Goal: Task Accomplishment & Management: Manage account settings

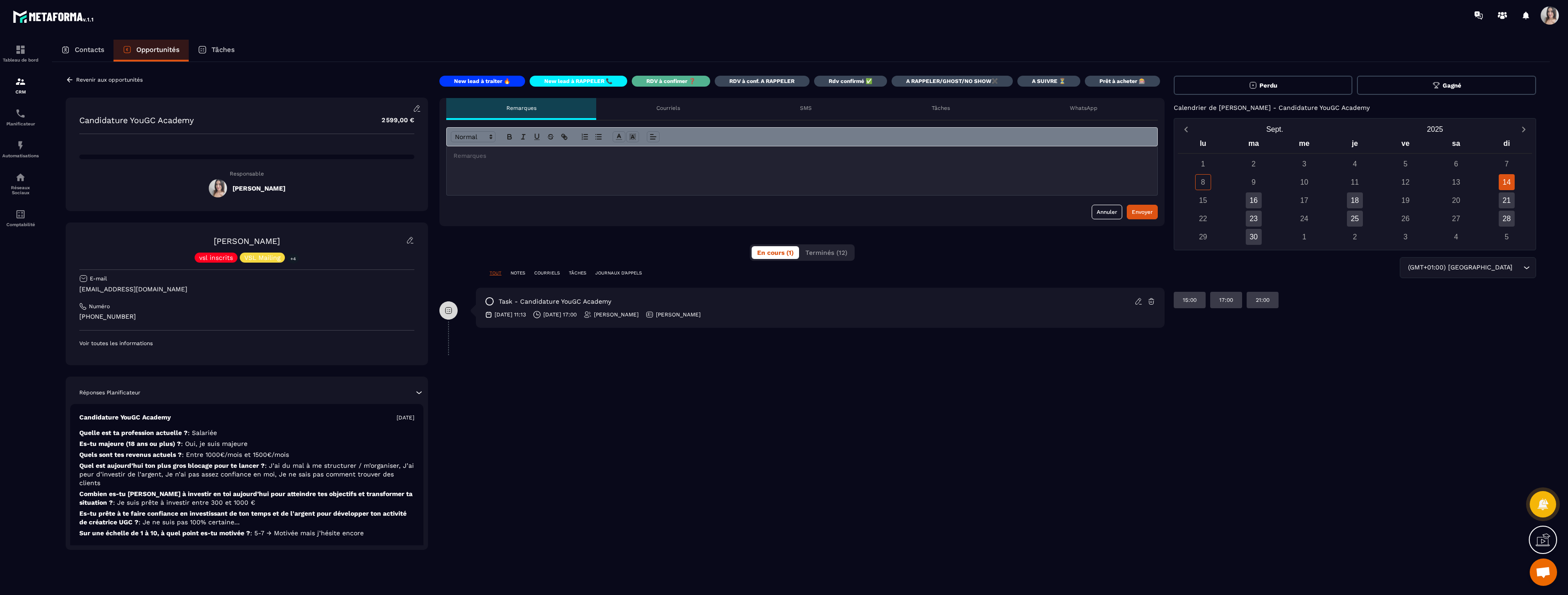
click at [961, 83] on p "A RAPPELER/GHOST/NO SHOW✖️" at bounding box center [952, 81] width 92 height 7
click at [410, 241] on icon at bounding box center [410, 240] width 8 height 8
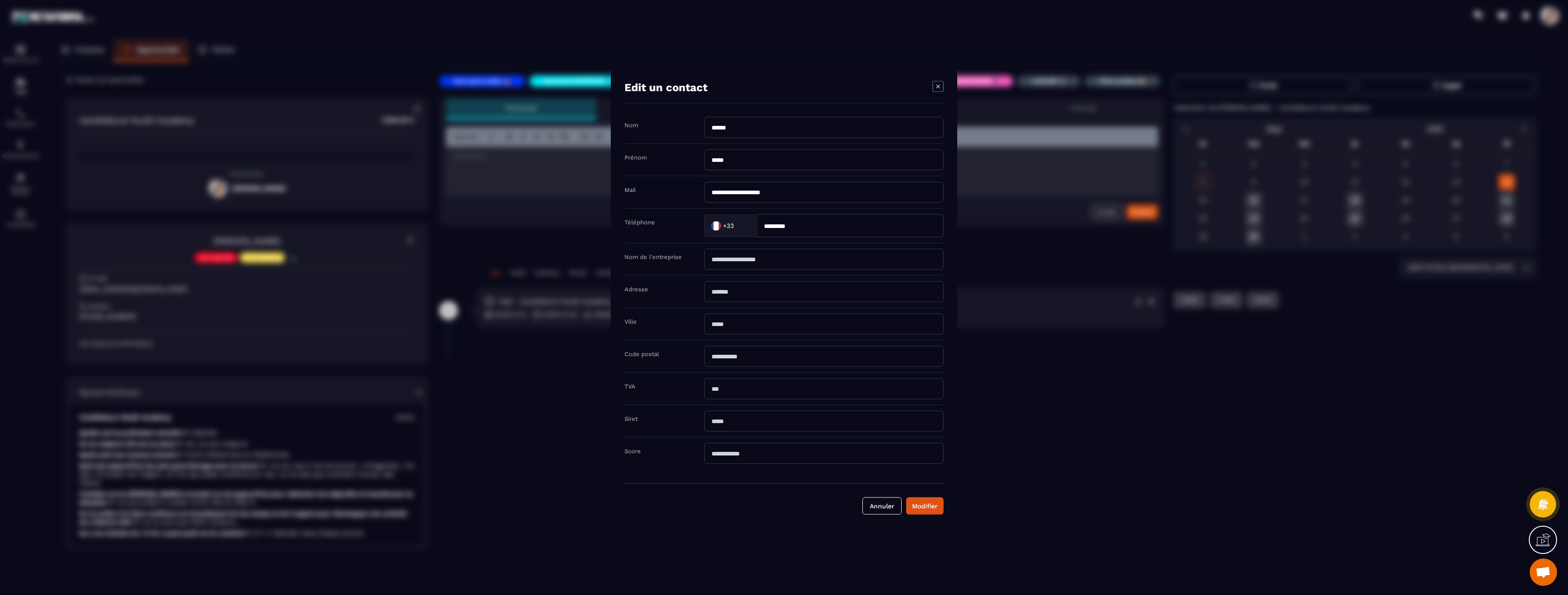
click at [122, 286] on div "Modal window" at bounding box center [784, 297] width 1568 height 595
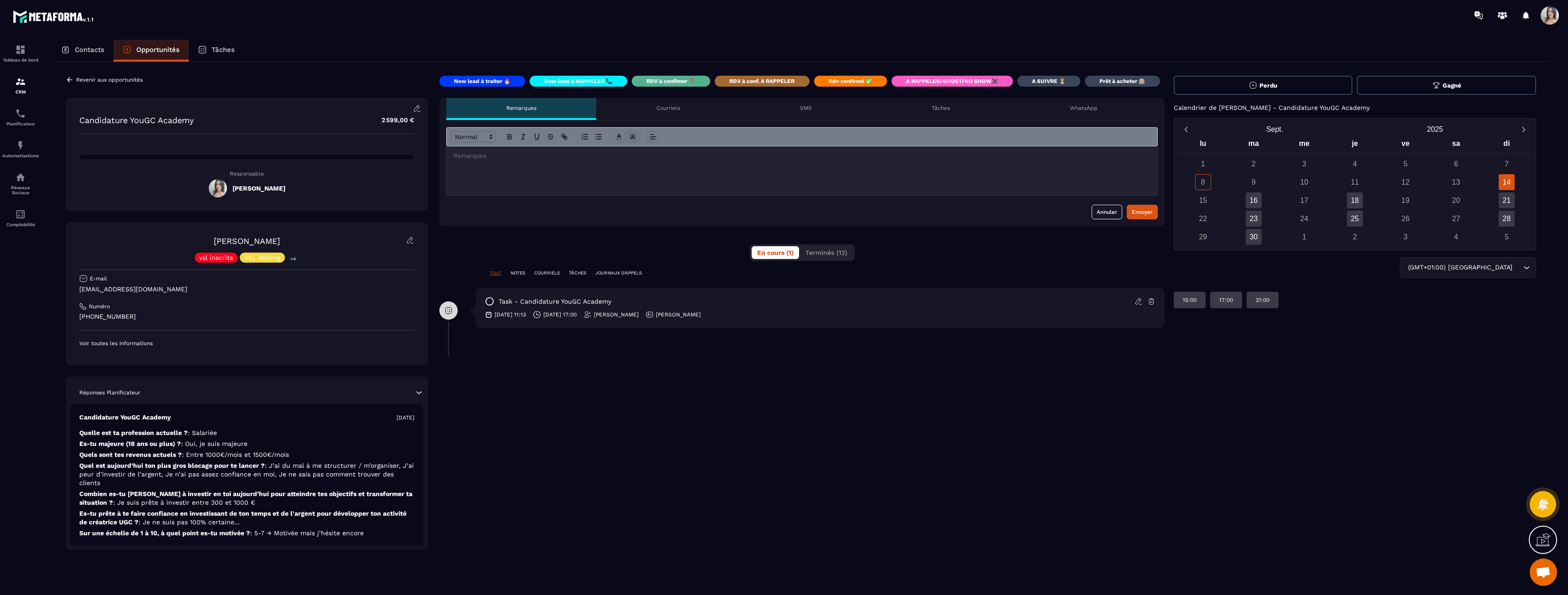
click at [263, 255] on p "VSL Mailing" at bounding box center [262, 258] width 36 height 6
click at [293, 259] on p "+4" at bounding box center [293, 259] width 12 height 10
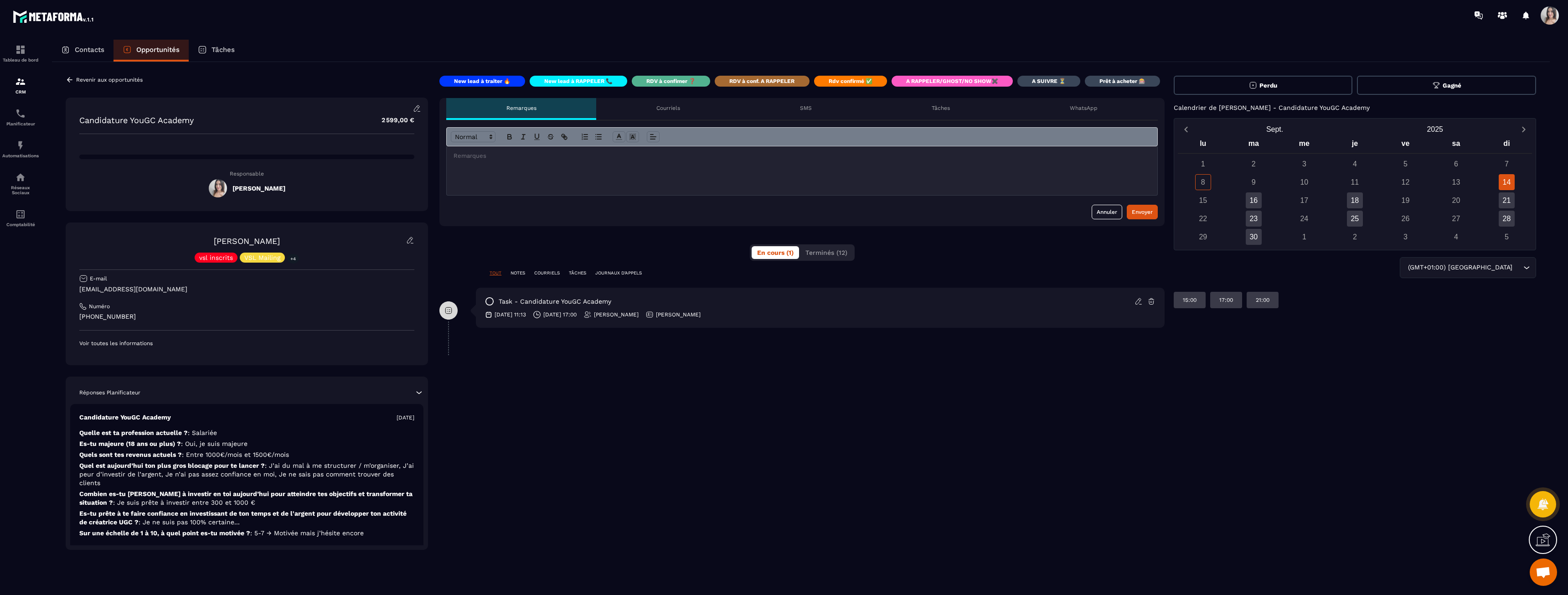
click at [1035, 105] on div "WhatsApp" at bounding box center [1083, 109] width 148 height 22
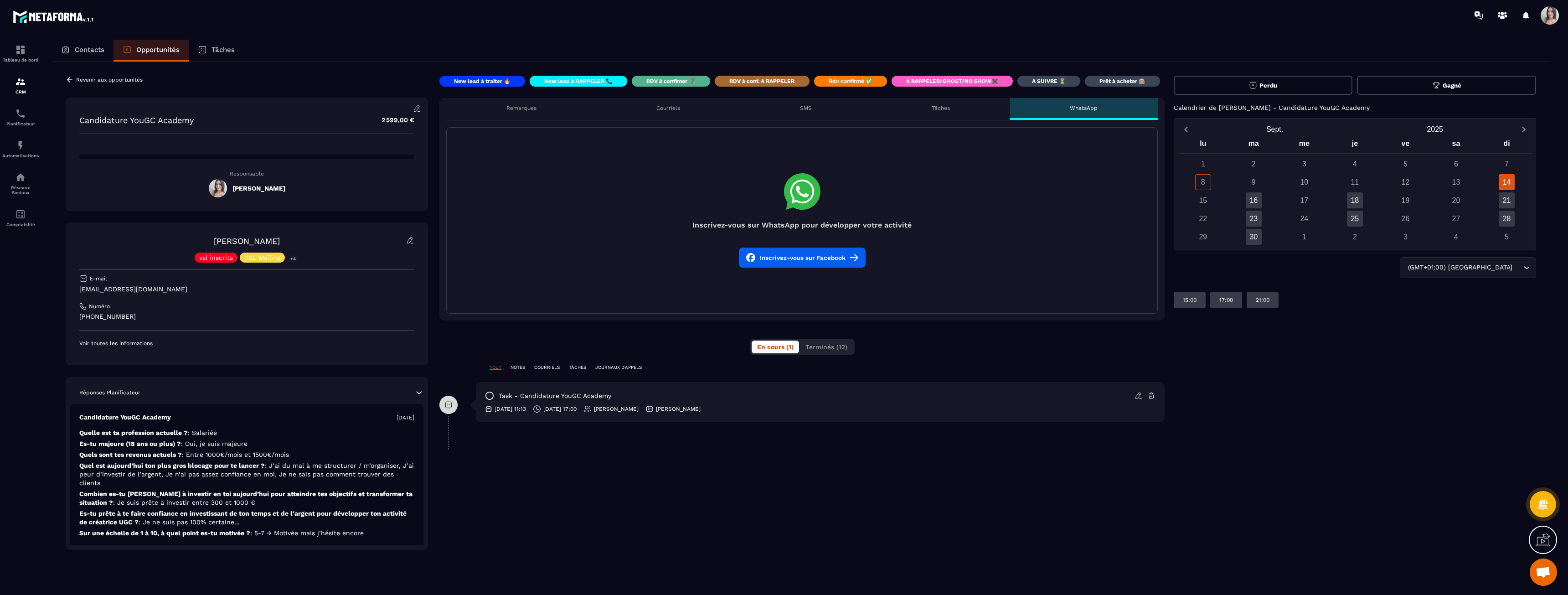
click at [951, 108] on div "Tâches" at bounding box center [941, 109] width 138 height 22
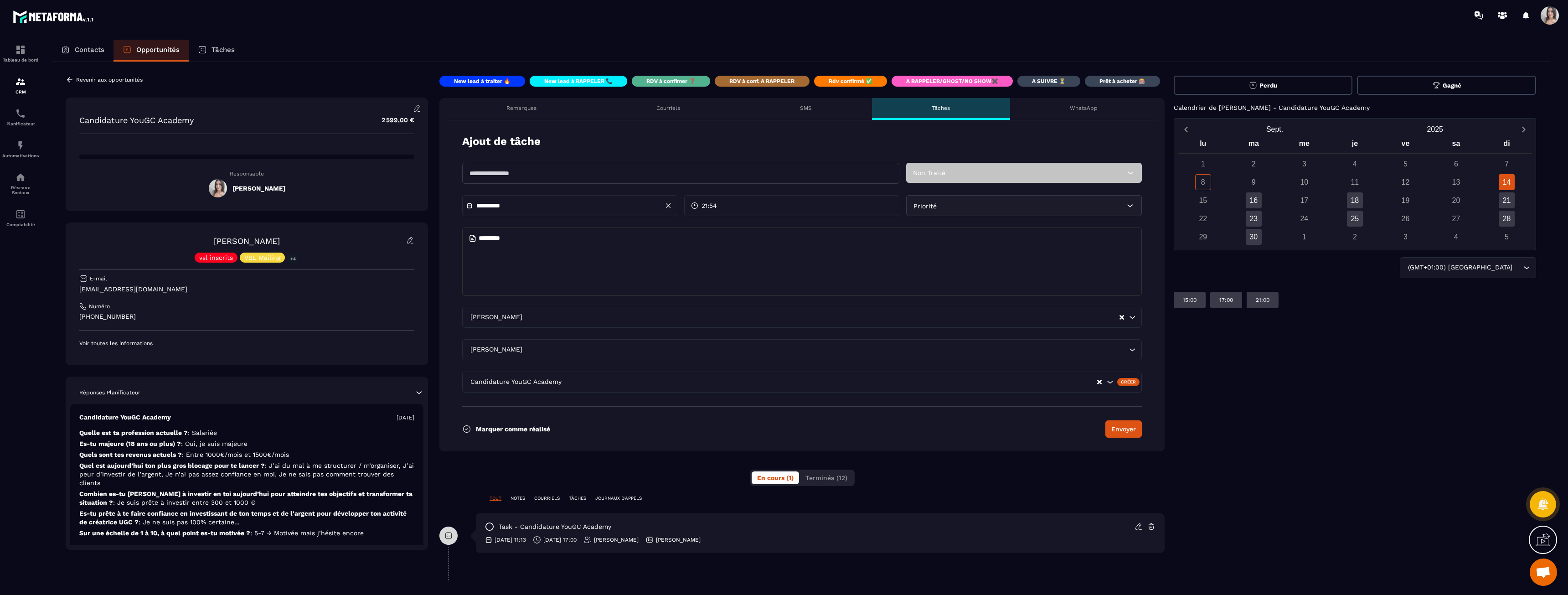
click at [849, 110] on div "SMS" at bounding box center [805, 109] width 131 height 22
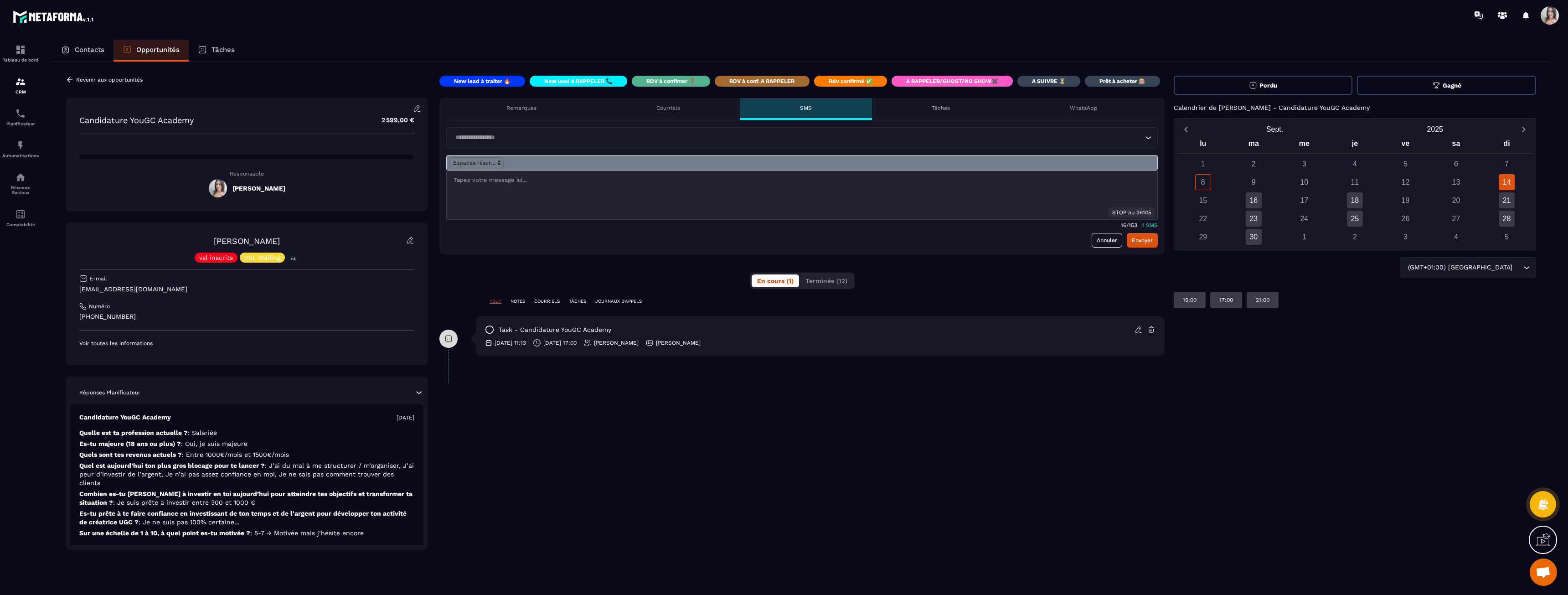
click at [718, 111] on div "Courriels" at bounding box center [668, 109] width 144 height 22
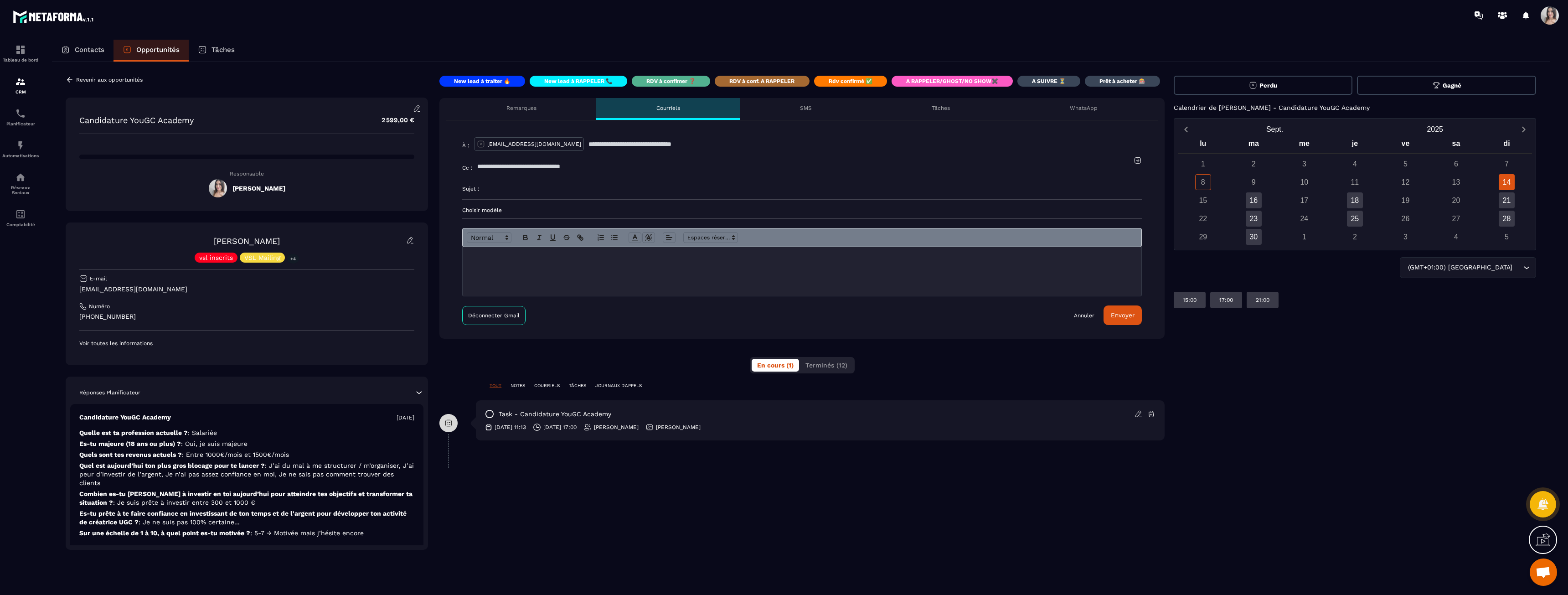
click at [541, 110] on div "Remarques" at bounding box center [521, 109] width 150 height 22
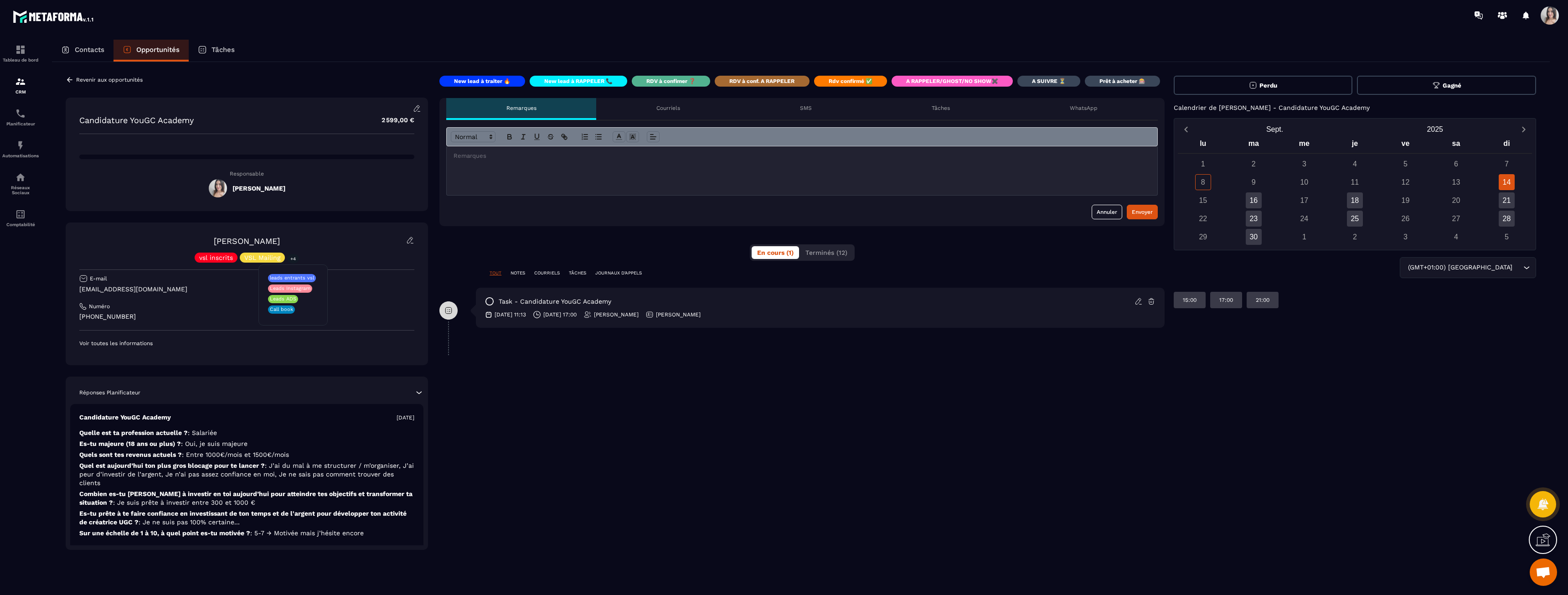
click at [292, 259] on p "+4" at bounding box center [293, 259] width 12 height 10
click at [268, 259] on p "VSL Mailing" at bounding box center [262, 258] width 36 height 6
click at [222, 259] on p "vsl inscrits" at bounding box center [215, 258] width 33 height 6
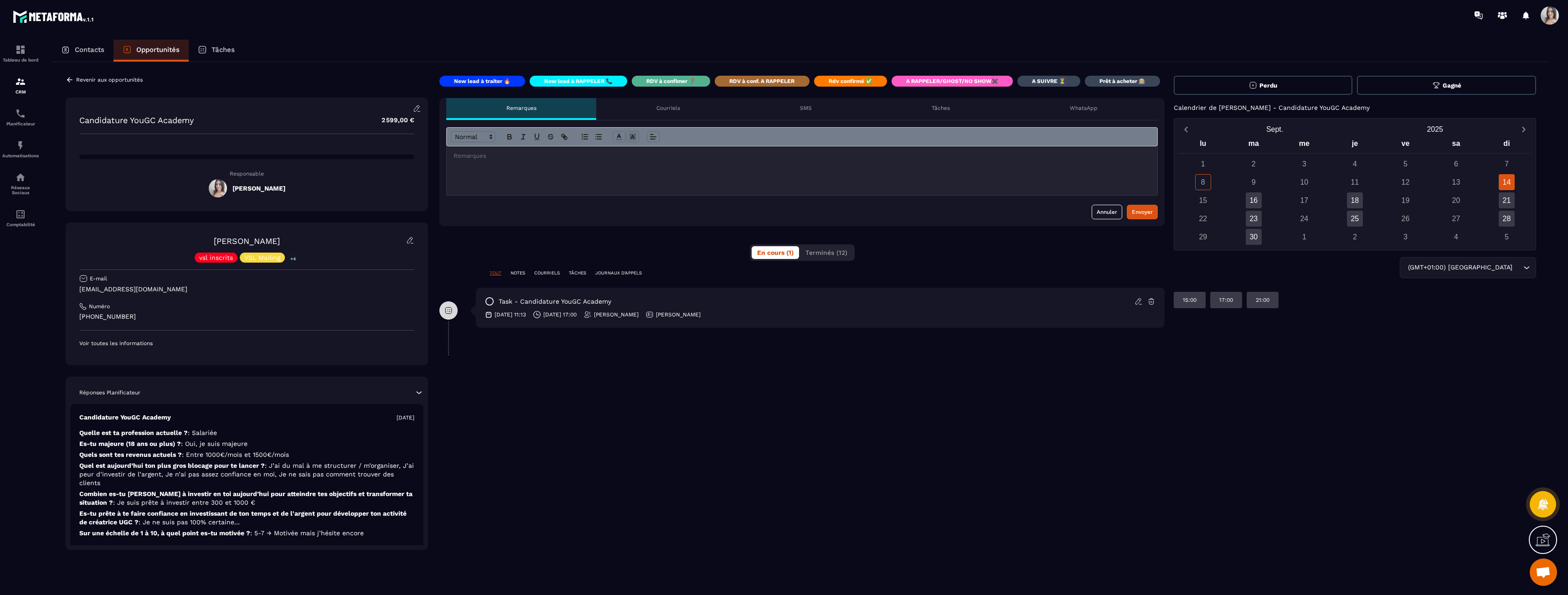
click at [415, 105] on icon at bounding box center [416, 108] width 8 height 8
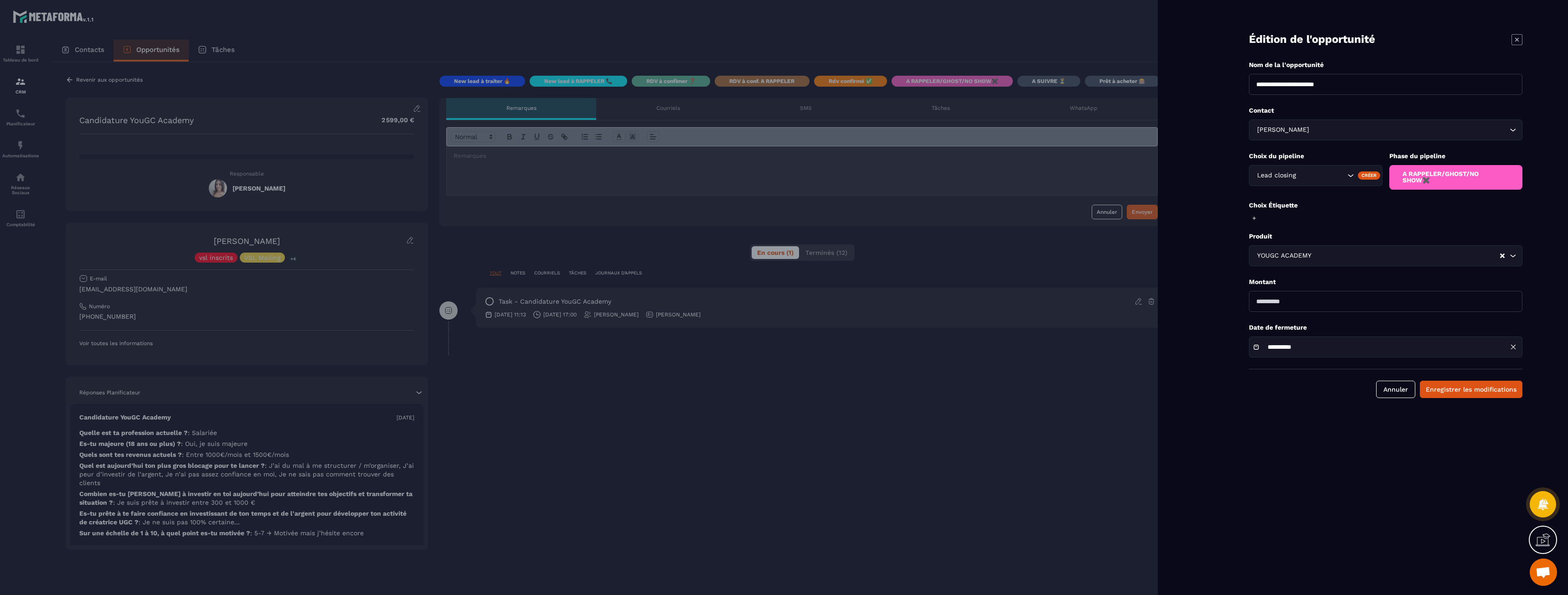
click at [1515, 38] on icon at bounding box center [1517, 40] width 11 height 11
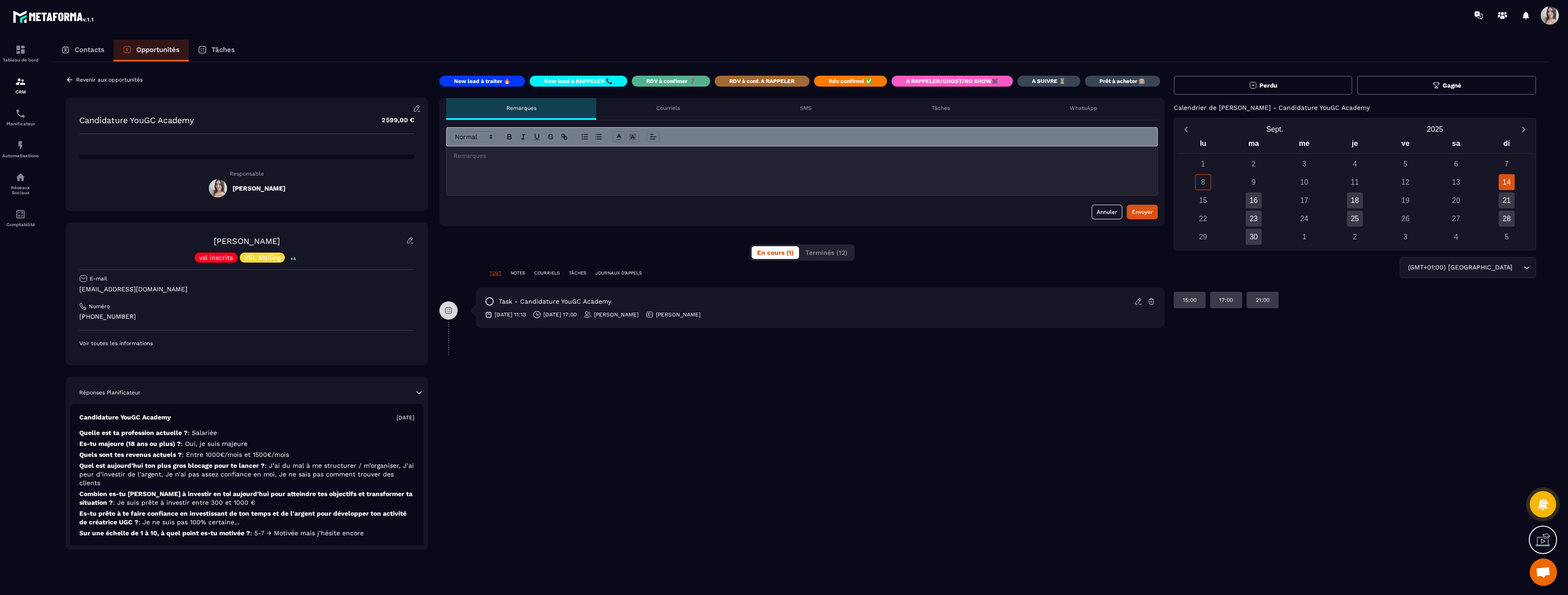
click at [133, 79] on p "Revenir aux opportunités" at bounding box center [109, 80] width 66 height 6
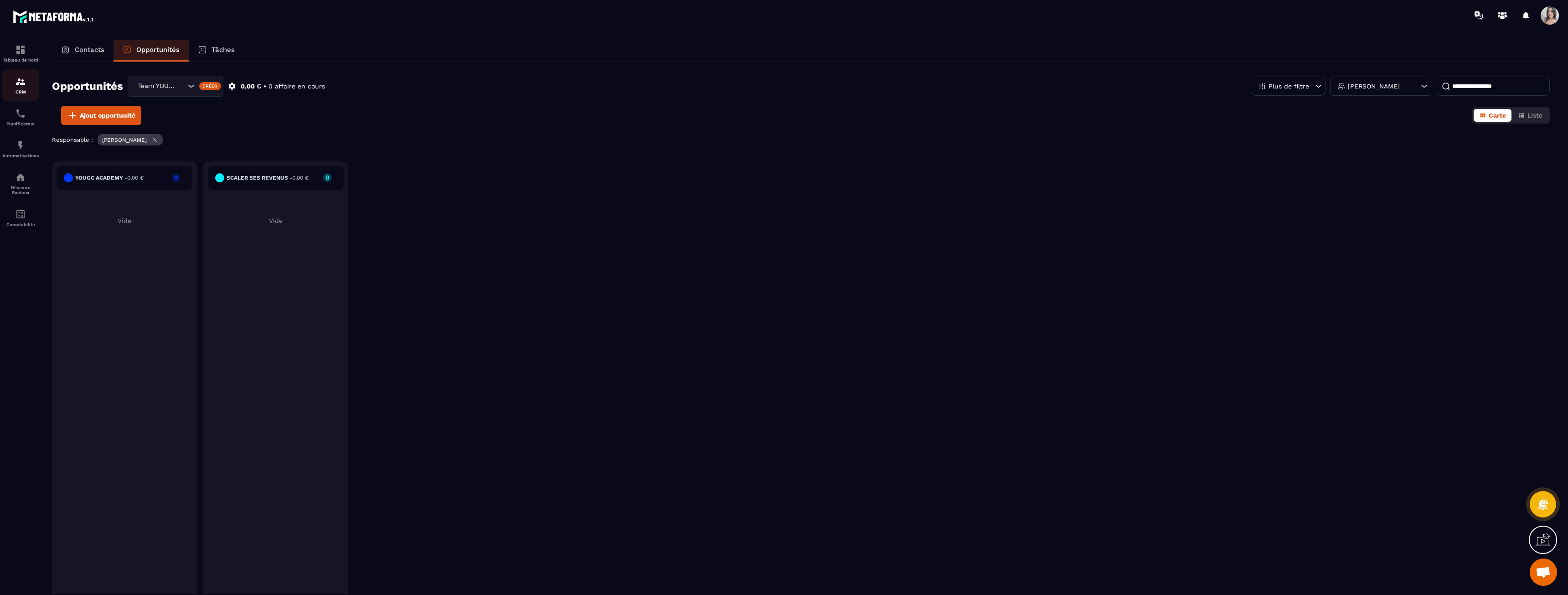
click at [27, 90] on p "CRM" at bounding box center [21, 92] width 37 height 5
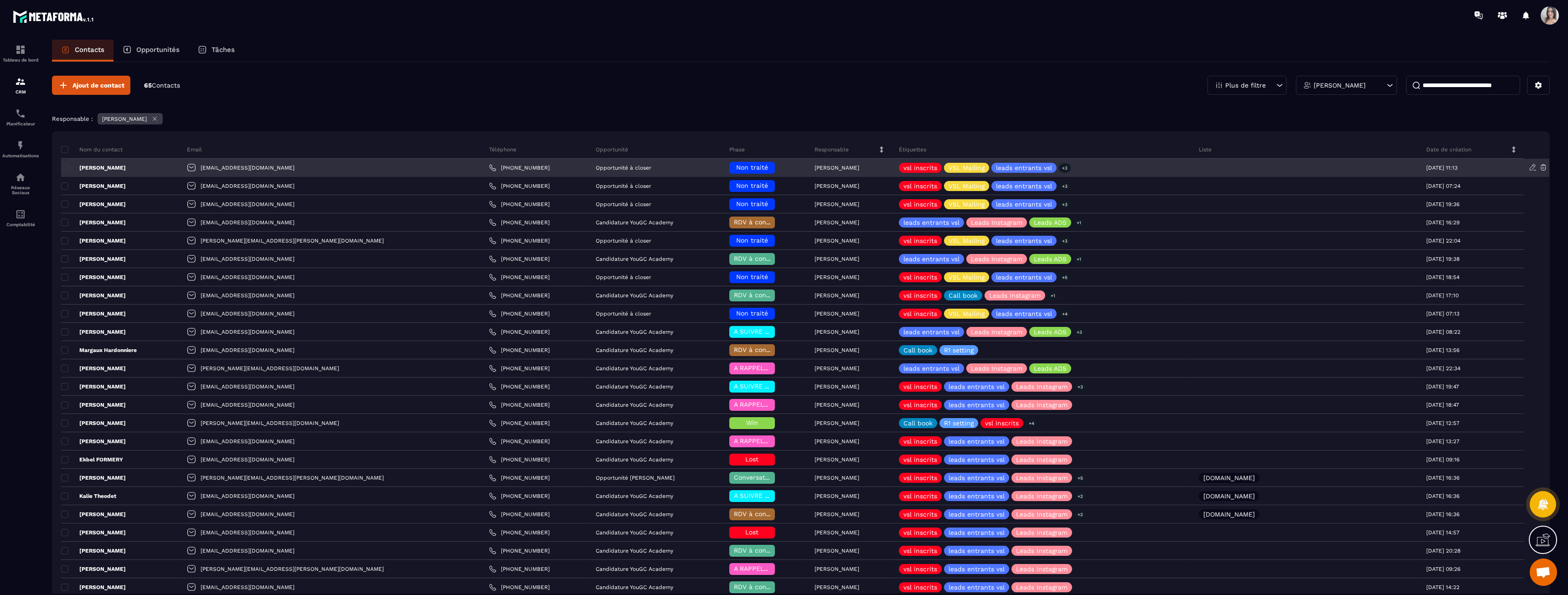
click at [103, 169] on p "[PERSON_NAME]" at bounding box center [93, 168] width 65 height 7
